Goal: Transaction & Acquisition: Purchase product/service

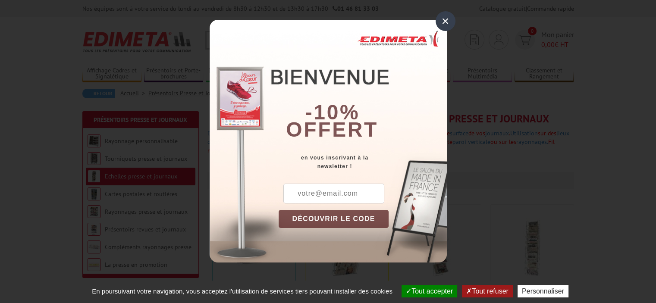
click at [355, 191] on input "text" at bounding box center [333, 194] width 101 height 20
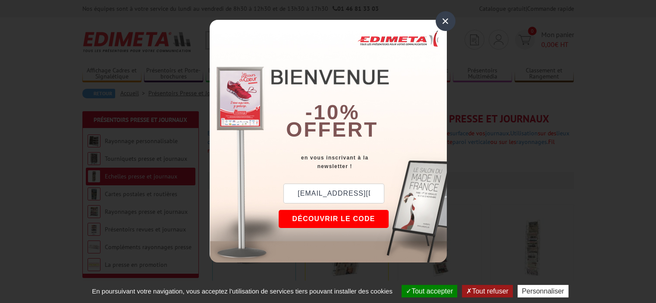
type input "estuber@auchan.fr"
click at [323, 220] on button "DÉCOUVRIR LE CODE" at bounding box center [333, 219] width 110 height 18
click at [445, 19] on div "×" at bounding box center [445, 21] width 20 height 20
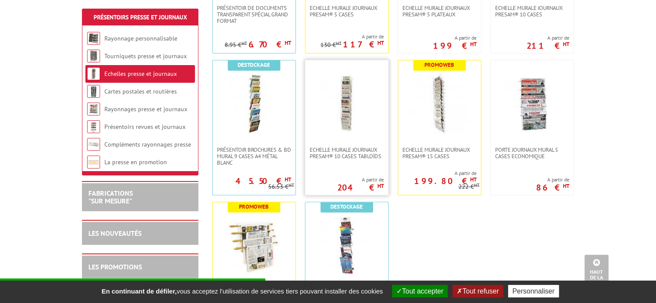
scroll to position [302, 0]
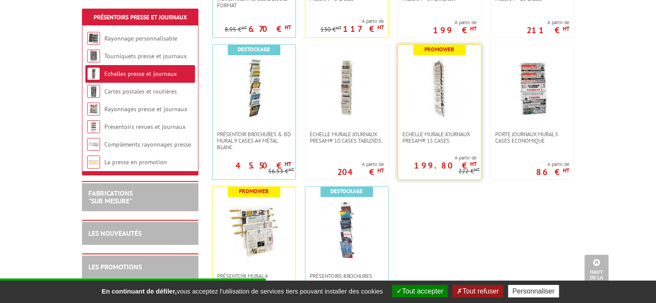
click at [433, 51] on b "Promoweb" at bounding box center [439, 49] width 30 height 7
click at [436, 93] on img at bounding box center [439, 88] width 60 height 60
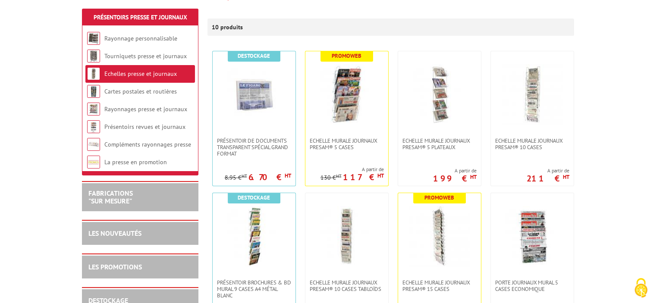
scroll to position [173, 0]
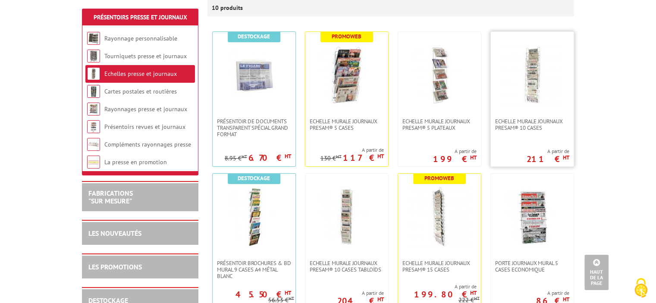
click at [534, 97] on img at bounding box center [532, 75] width 60 height 60
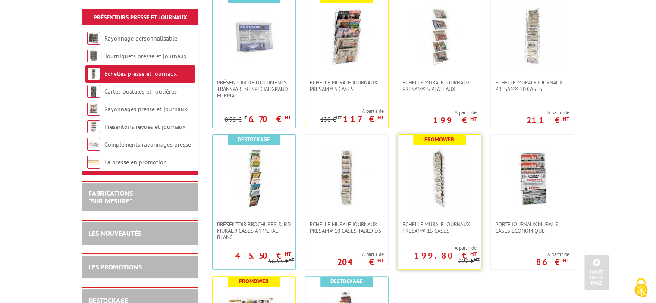
scroll to position [255, 0]
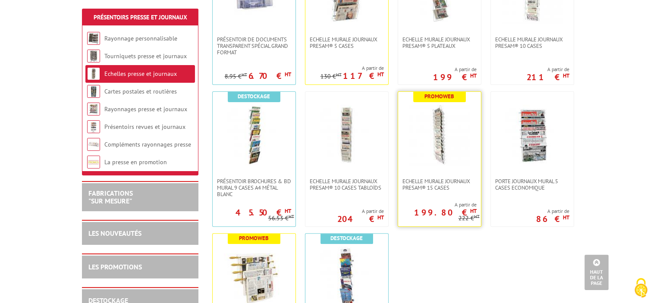
click at [439, 141] on img at bounding box center [439, 135] width 60 height 60
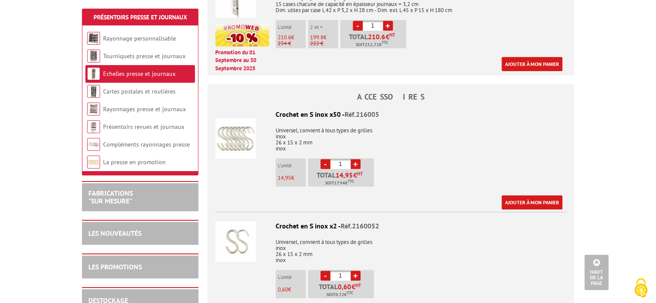
scroll to position [302, 0]
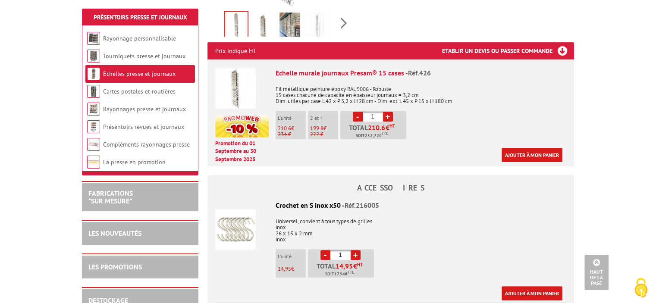
click at [389, 117] on link "+" at bounding box center [388, 117] width 10 height 10
type input "2"
click at [537, 155] on link "Ajouter à mon panier" at bounding box center [531, 155] width 61 height 14
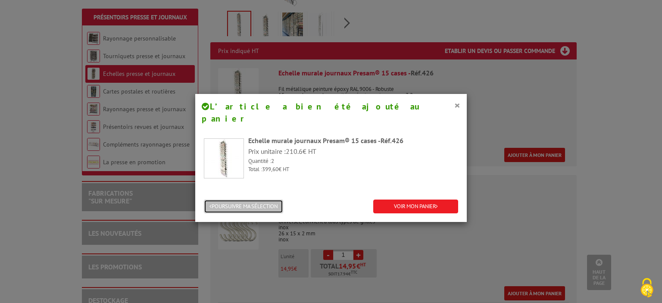
click at [259, 200] on button "POURSUIVRE MA SÉLECTION" at bounding box center [243, 207] width 79 height 14
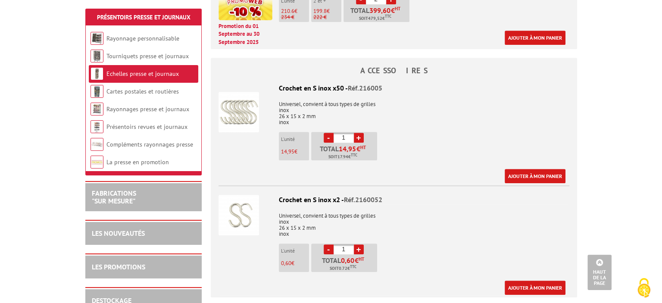
scroll to position [431, 0]
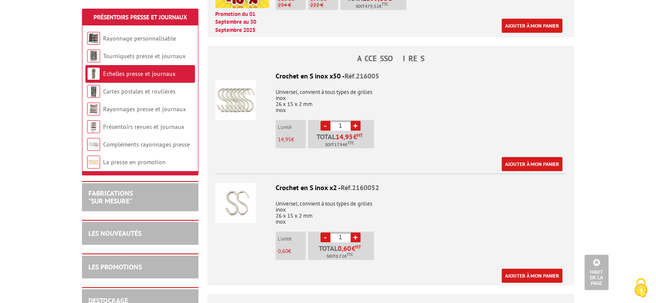
click at [355, 236] on link "+" at bounding box center [355, 237] width 10 height 10
type input "3"
click at [538, 274] on link "Ajouter à mon panier" at bounding box center [531, 276] width 61 height 14
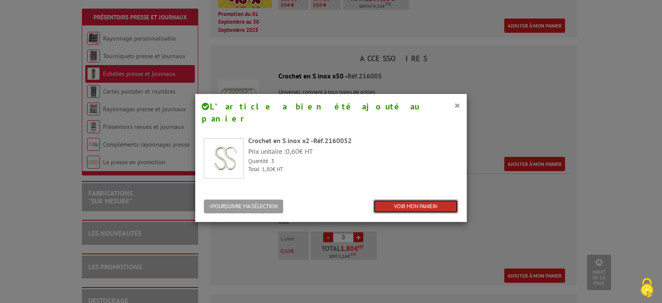
click at [415, 200] on link "VOIR MON PANIER" at bounding box center [415, 207] width 85 height 14
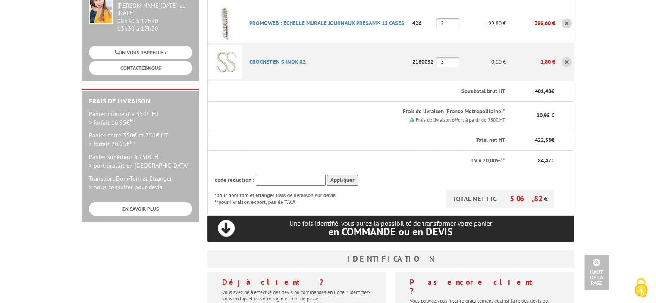
scroll to position [129, 0]
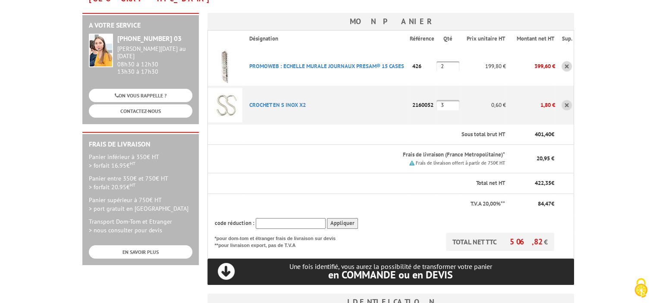
click at [291, 218] on input "text" at bounding box center [291, 223] width 70 height 11
type input "New10"
click at [345, 218] on input "Appliquer" at bounding box center [342, 223] width 31 height 11
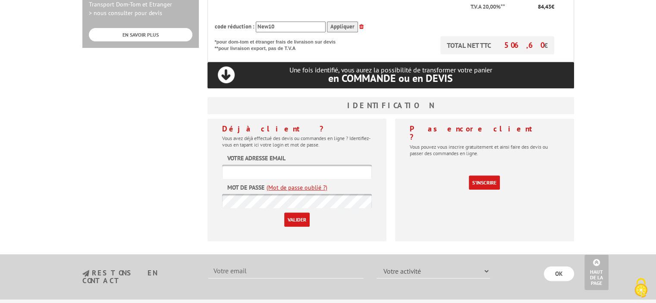
scroll to position [345, 0]
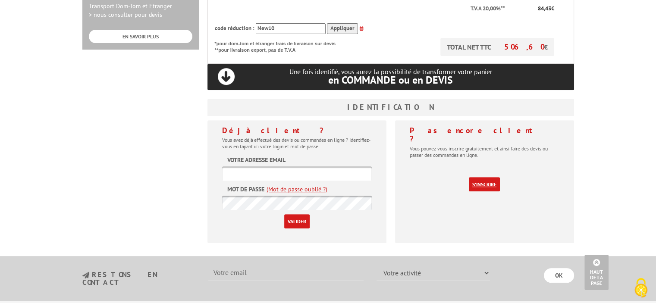
click at [484, 177] on link "S'inscrire" at bounding box center [484, 184] width 31 height 14
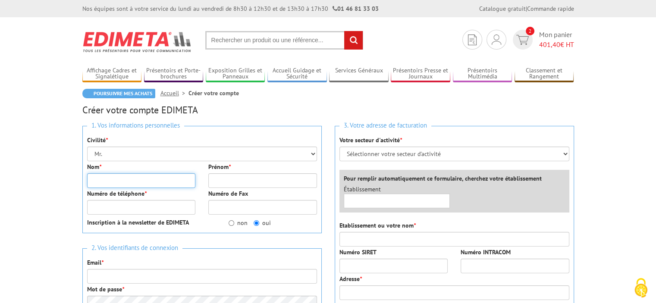
click at [139, 178] on input "Nom *" at bounding box center [141, 180] width 109 height 15
type input "STUBER"
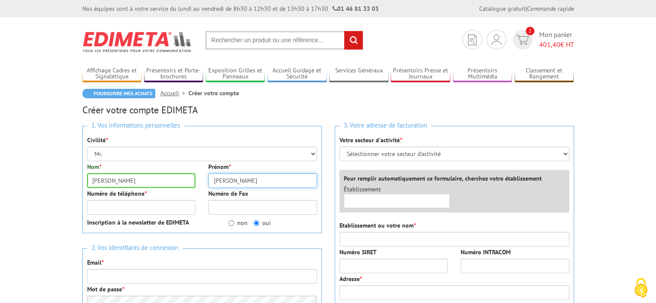
type input "ERIC"
click at [123, 212] on input "Numéro de téléphone *" at bounding box center [141, 207] width 109 height 15
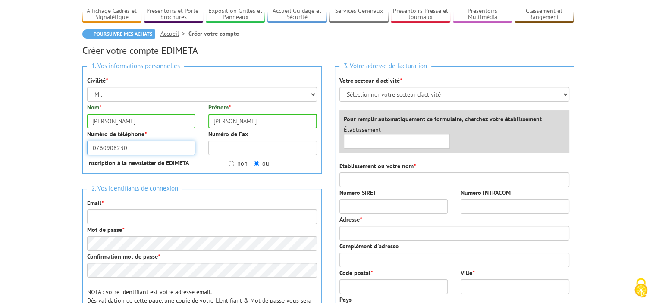
scroll to position [86, 0]
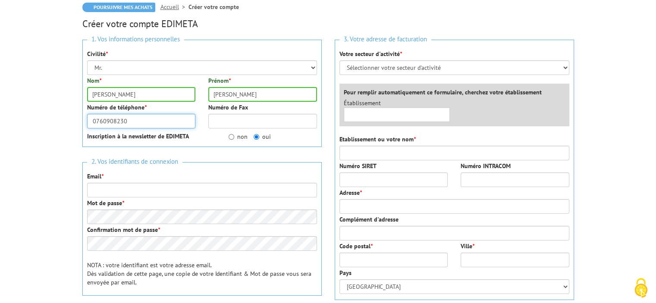
type input "0760908230"
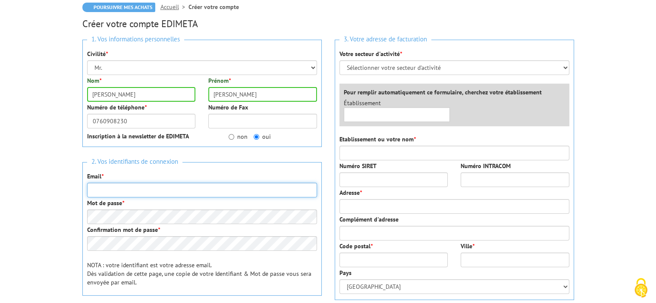
click at [184, 189] on input "Email *" at bounding box center [202, 190] width 230 height 15
type input "estuber@auchan.fr"
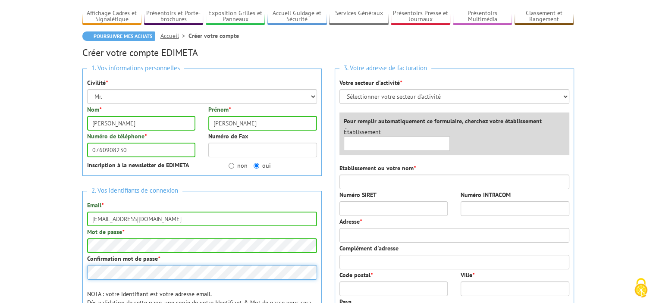
scroll to position [43, 0]
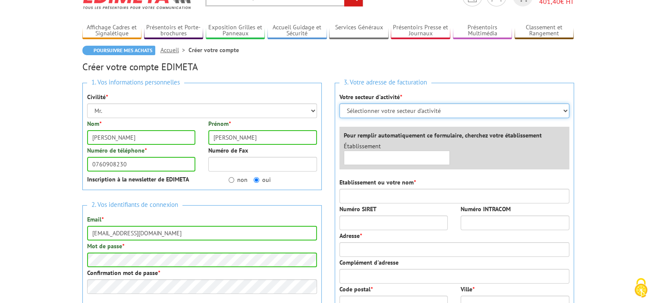
click at [563, 112] on select "Sélectionner votre secteur d'activité Administrations et collectivités Magasins…" at bounding box center [454, 110] width 230 height 15
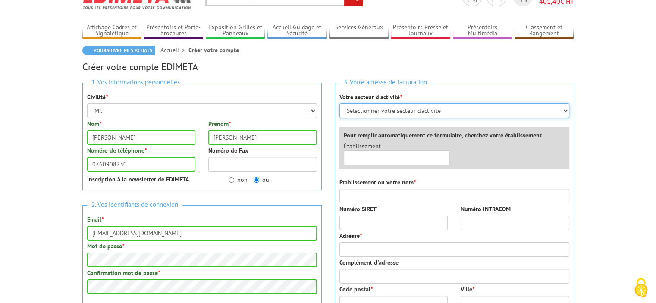
select select "877"
click at [339, 103] on select "Sélectionner votre secteur d'activité Administrations et collectivités Magasins…" at bounding box center [454, 110] width 230 height 15
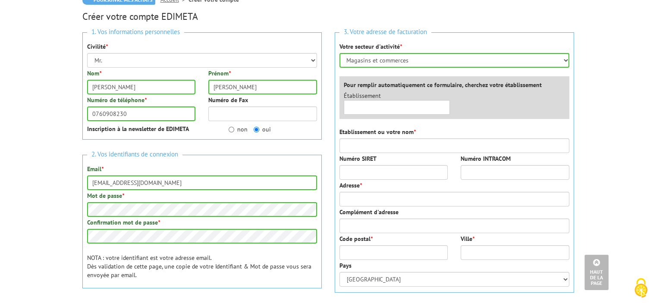
scroll to position [93, 0]
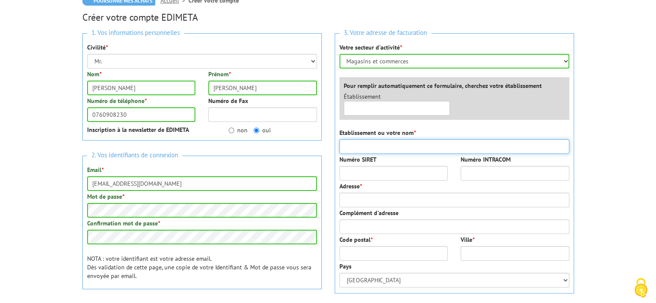
click at [388, 146] on input "Etablissement ou votre nom *" at bounding box center [454, 146] width 230 height 15
type input "AUCHAN SUPERMARCHE ROSHEIM"
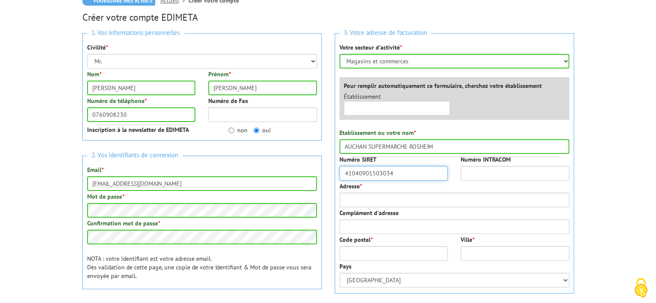
type input "41040901503034"
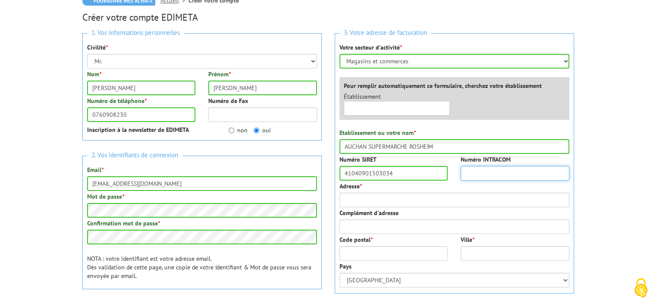
click at [509, 172] on input "Numéro INTRACOM" at bounding box center [514, 173] width 109 height 15
type input "FR43410409015"
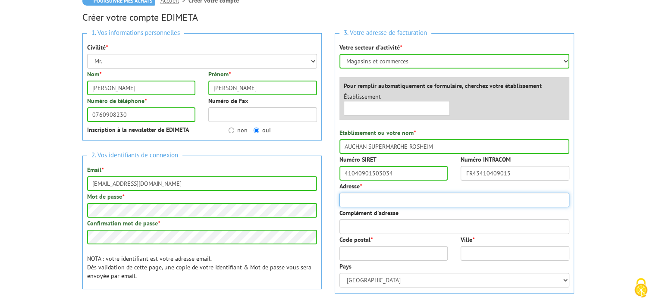
click at [476, 200] on input "Adresse *" at bounding box center [454, 200] width 230 height 15
type input "33C AVENUE DE LA GARE"
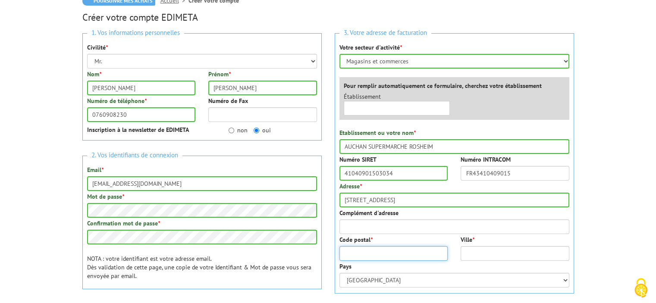
click at [398, 253] on input "Code postal *" at bounding box center [393, 253] width 109 height 15
type input "67560"
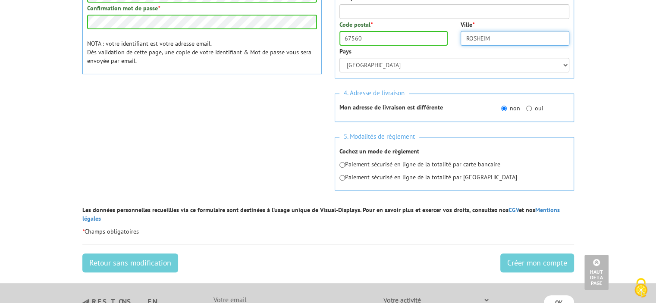
scroll to position [308, 0]
type input "ROSHEIM"
click at [342, 164] on input "radio" at bounding box center [342, 165] width 6 height 6
radio input "true"
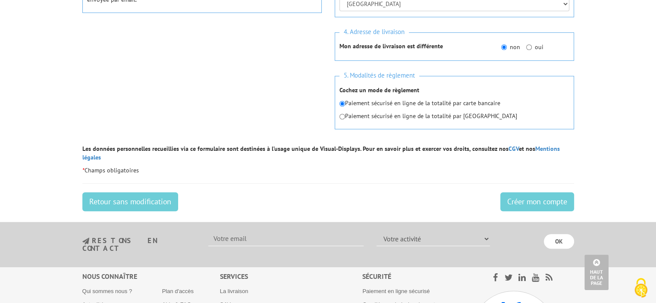
scroll to position [394, 0]
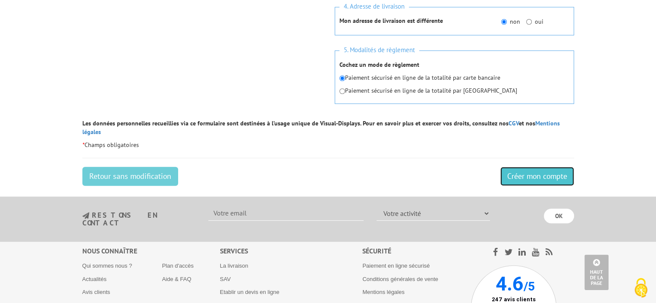
click at [527, 167] on input "Créer mon compte" at bounding box center [537, 176] width 74 height 19
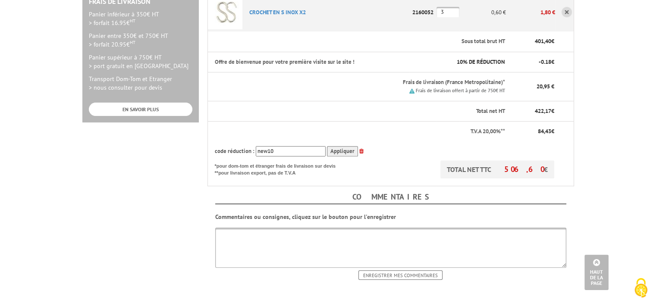
scroll to position [302, 0]
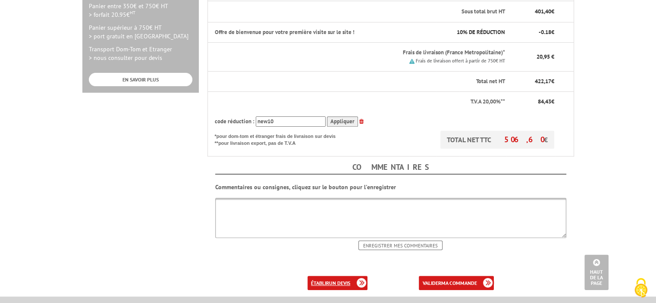
click at [335, 280] on b "un devis" at bounding box center [339, 283] width 21 height 6
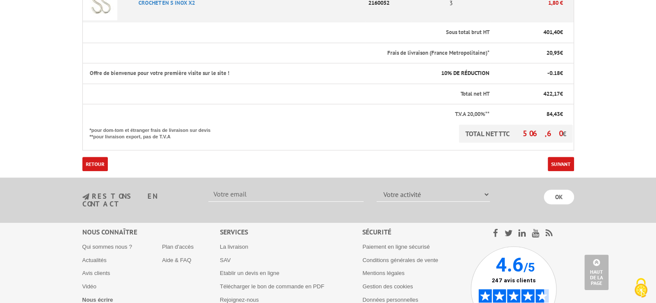
scroll to position [302, 0]
click at [561, 162] on link "Suivant" at bounding box center [560, 163] width 26 height 14
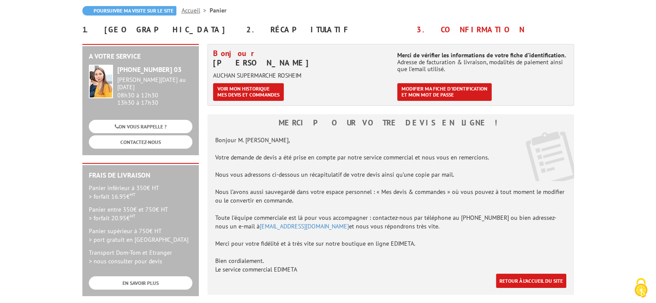
scroll to position [86, 0]
